Goal: Find specific page/section: Find specific page/section

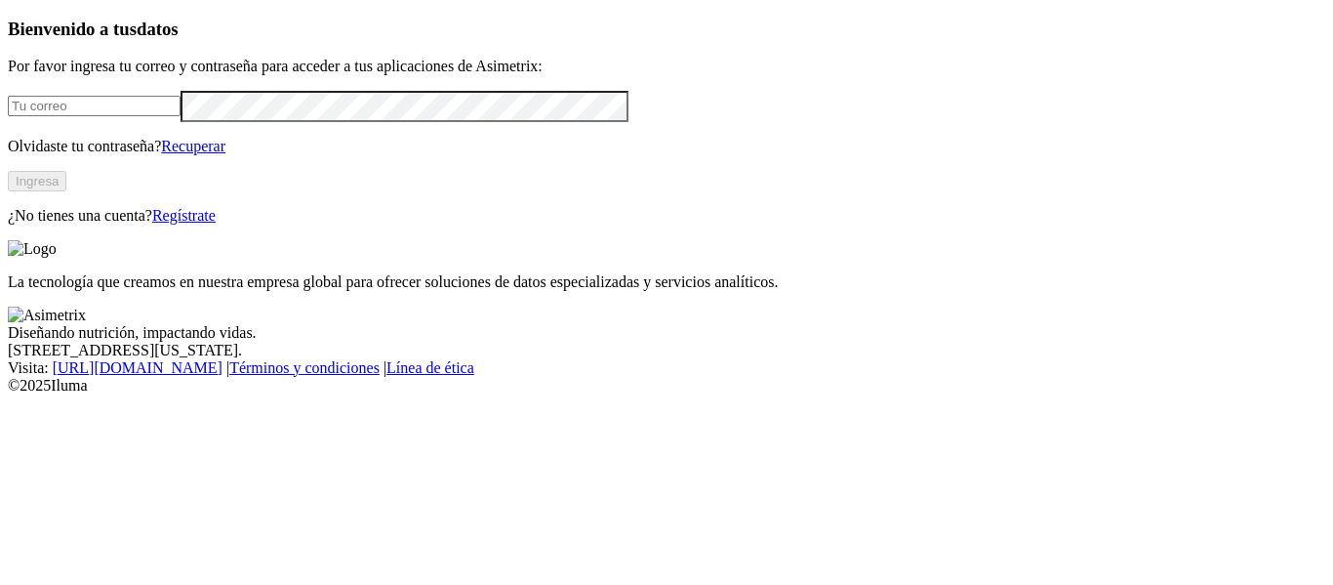
type input "sofia.serrano@finca.co"
click at [66, 191] on button "Ingresa" at bounding box center [37, 181] width 59 height 20
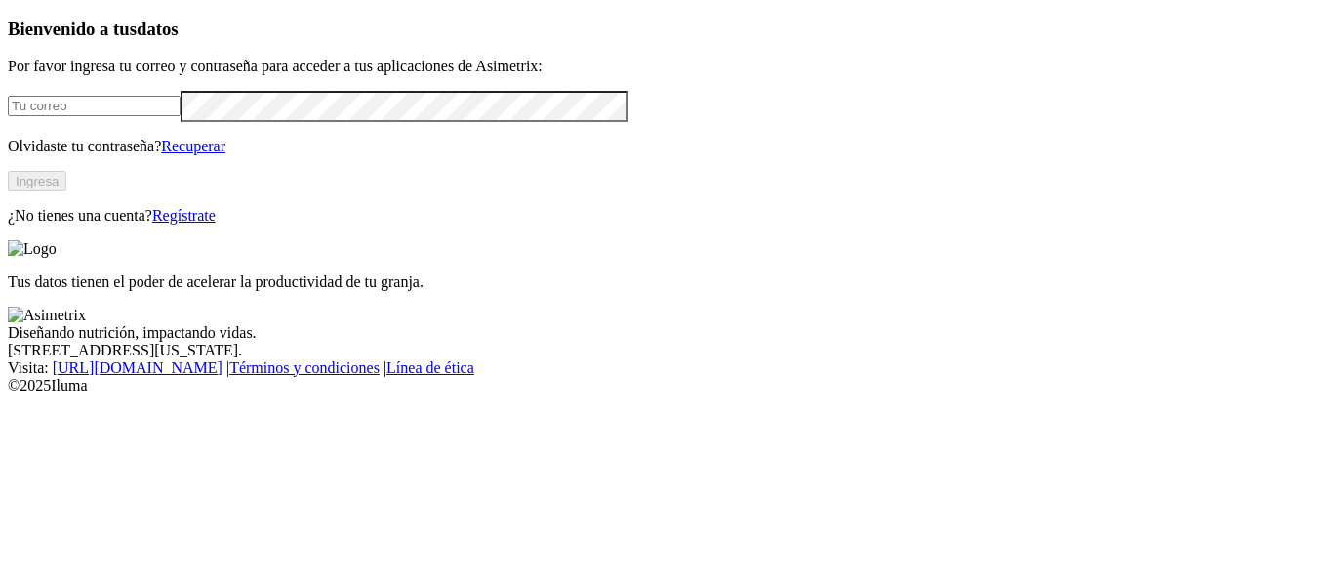
type input "sofia.serrano@finca.co"
click at [66, 191] on button "Ingresa" at bounding box center [37, 181] width 59 height 20
